Goal: Find specific page/section: Locate a particular part of the current website

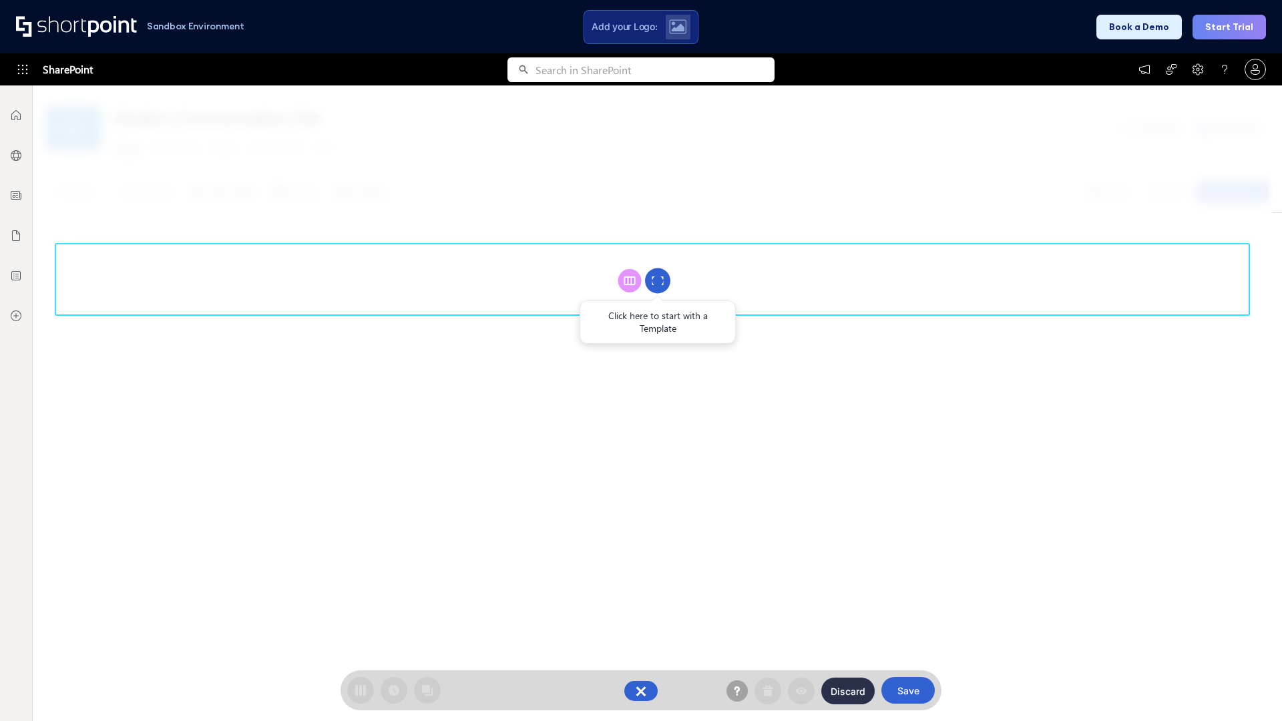
click at [658, 281] on circle at bounding box center [657, 281] width 25 height 25
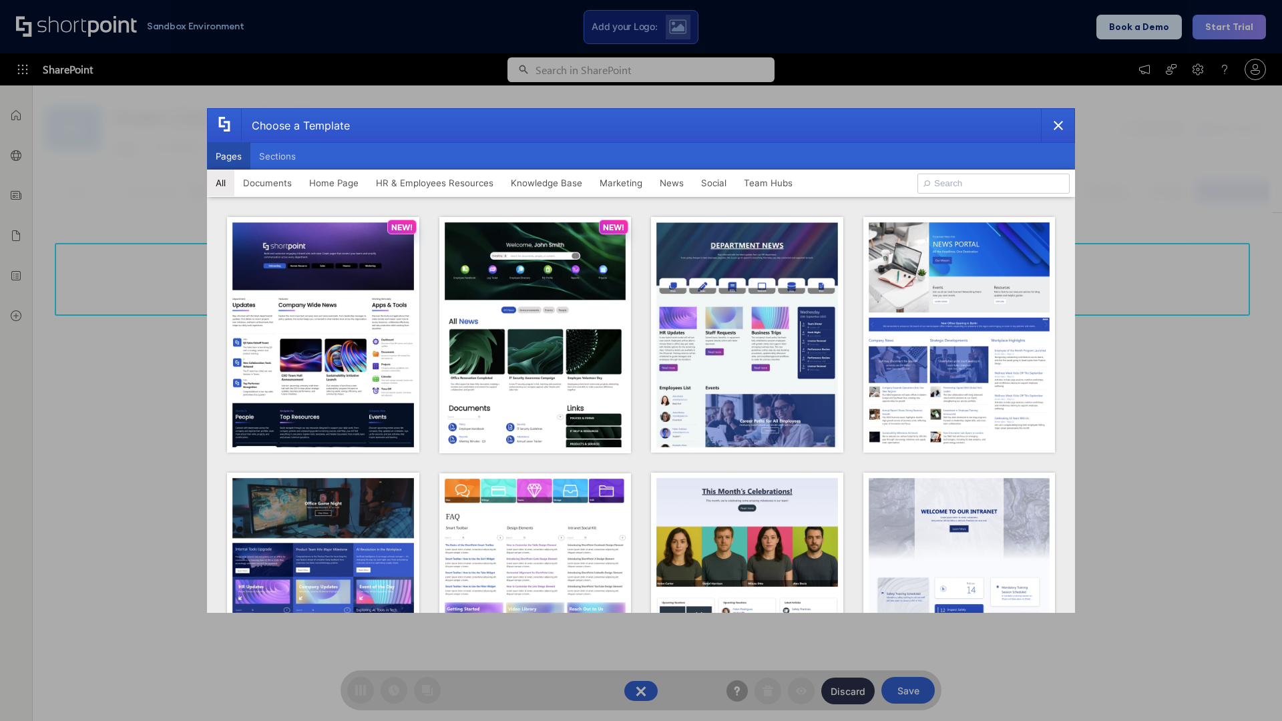
click at [228, 156] on button "Pages" at bounding box center [228, 156] width 43 height 27
type input "Knowledge Portal 2"
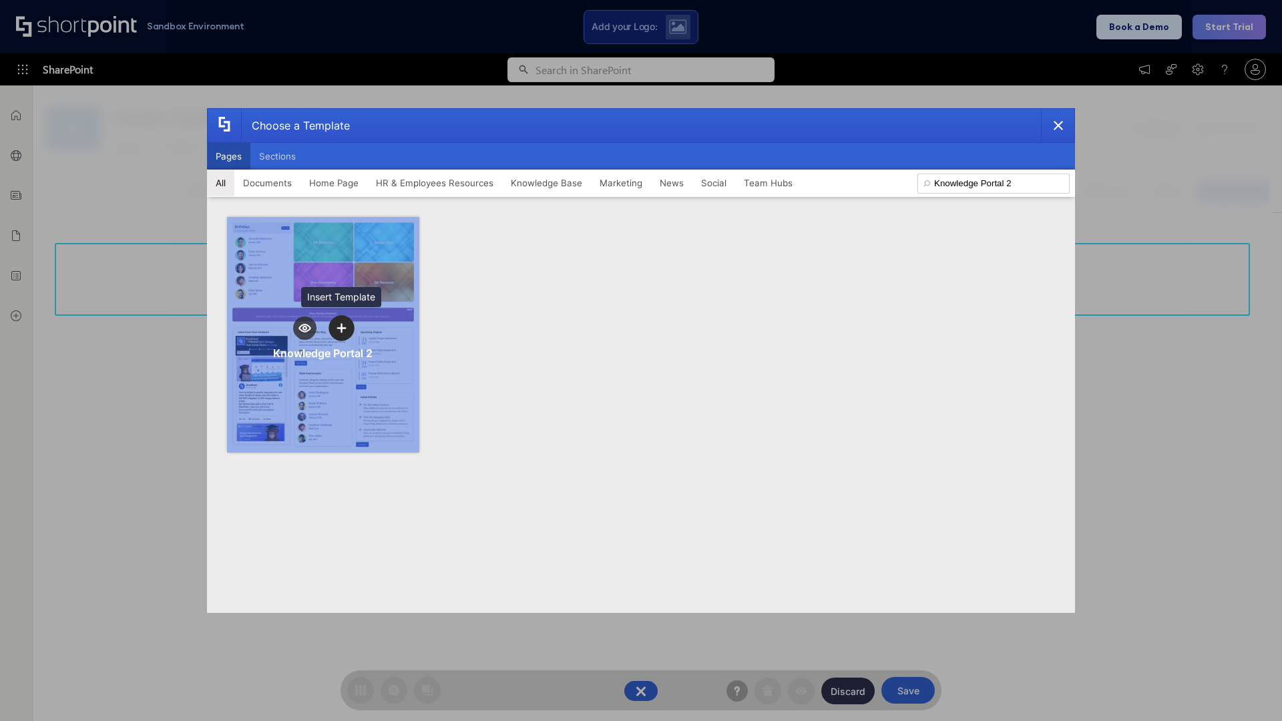
click at [341, 328] on icon "template selector" at bounding box center [341, 327] width 9 height 9
